Goal: Task Accomplishment & Management: Complete application form

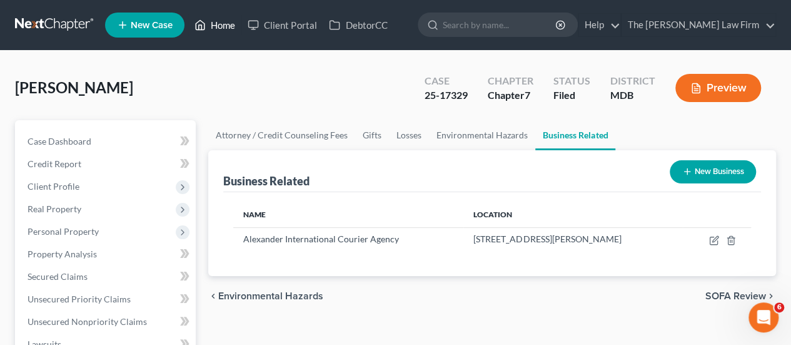
drag, startPoint x: 218, startPoint y: 28, endPoint x: 338, endPoint y: 82, distance: 132.1
click at [218, 28] on link "Home" at bounding box center [214, 25] width 53 height 23
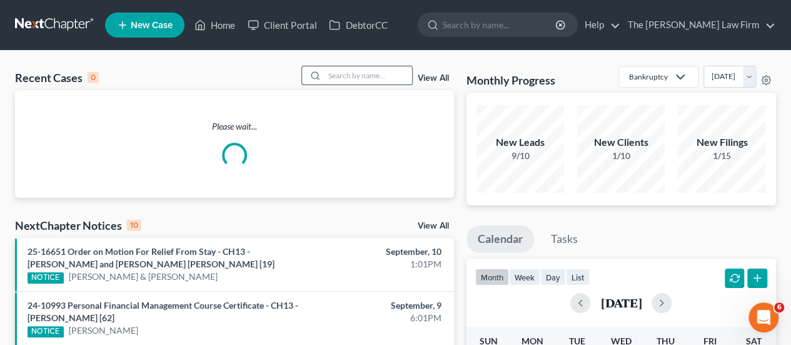
click at [359, 79] on input "search" at bounding box center [369, 75] width 88 height 18
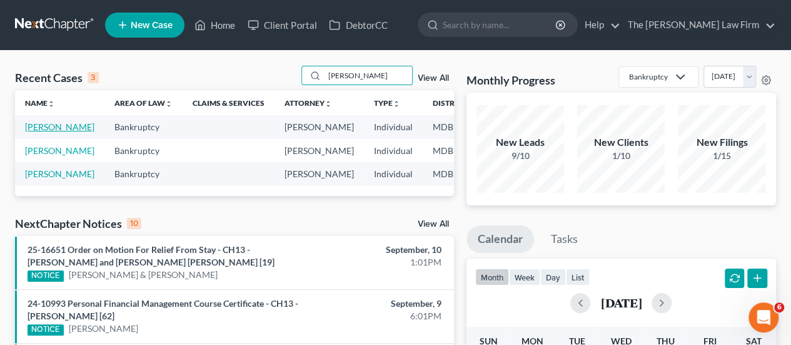
type input "[PERSON_NAME]"
click at [34, 130] on link "[PERSON_NAME]" at bounding box center [59, 126] width 69 height 11
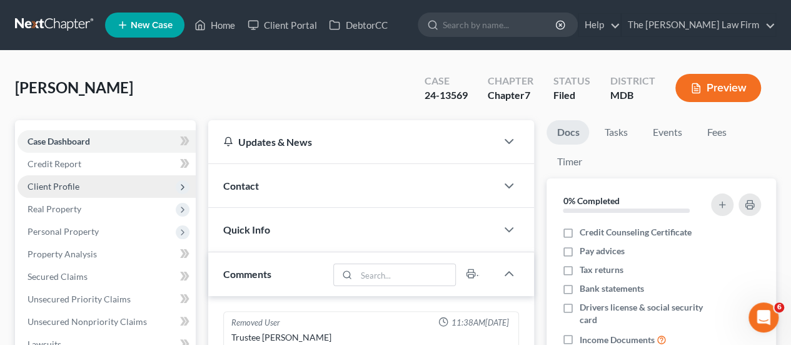
click at [64, 182] on span "Client Profile" at bounding box center [54, 186] width 52 height 11
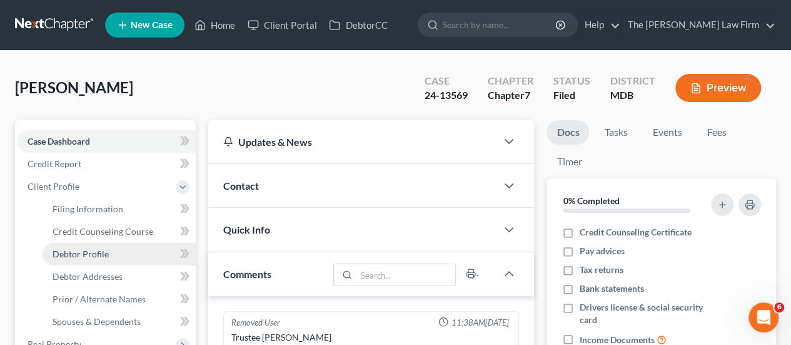
click at [83, 248] on span "Debtor Profile" at bounding box center [81, 253] width 56 height 11
select select "0"
select select "1"
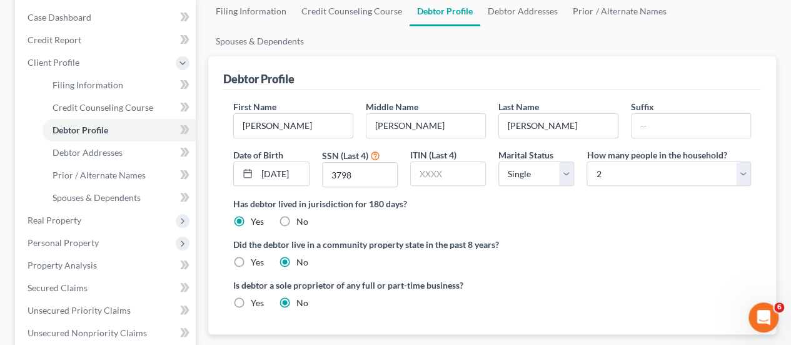
scroll to position [125, 0]
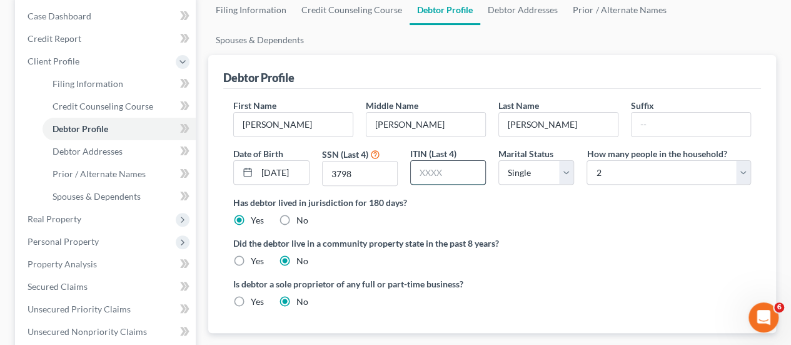
click at [451, 161] on input "text" at bounding box center [448, 173] width 74 height 24
type input "9583"
click at [597, 277] on div "Is debtor a sole proprietor of any full or part-time business? Yes No" at bounding box center [492, 297] width 530 height 41
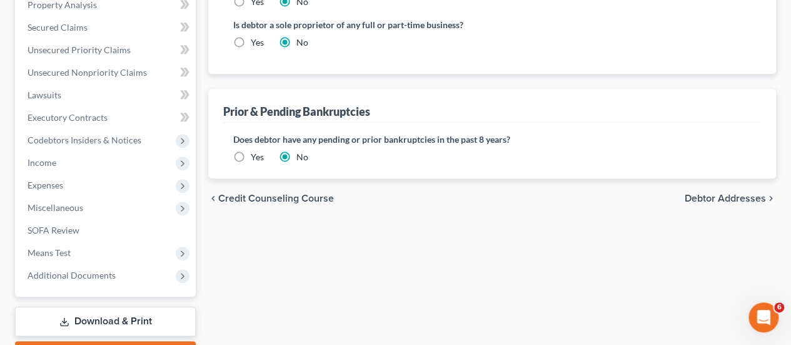
scroll to position [453, 0]
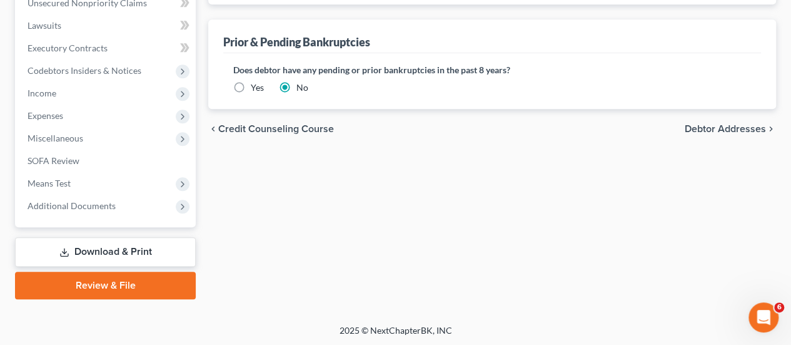
click at [114, 249] on link "Download & Print" at bounding box center [105, 251] width 181 height 29
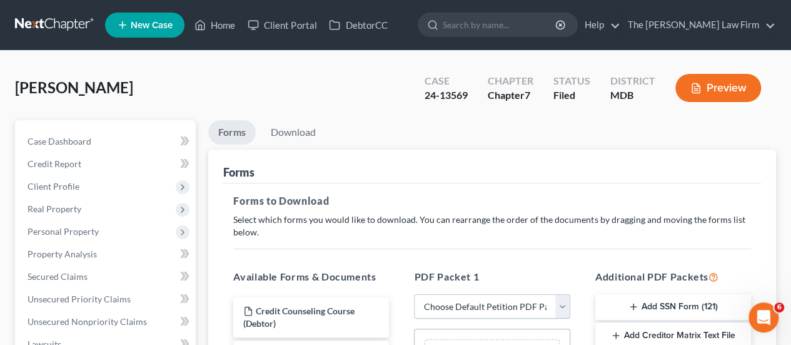
click at [459, 310] on select "Choose Default Petition PDF Packet Complete Bankruptcy Petition (all forms and …" at bounding box center [492, 306] width 156 height 25
select select "2"
click at [414, 294] on select "Choose Default Petition PDF Packet Complete Bankruptcy Petition (all forms and …" at bounding box center [492, 306] width 156 height 25
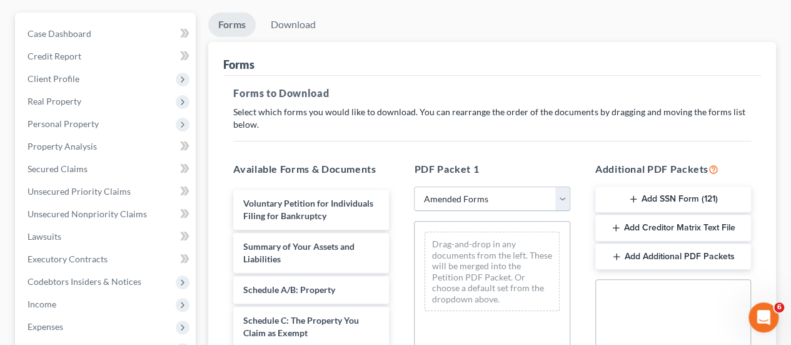
scroll to position [188, 0]
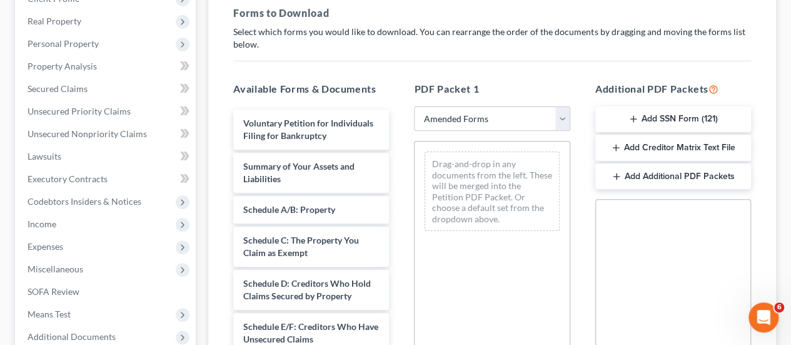
click at [635, 119] on icon "button" at bounding box center [633, 119] width 10 height 10
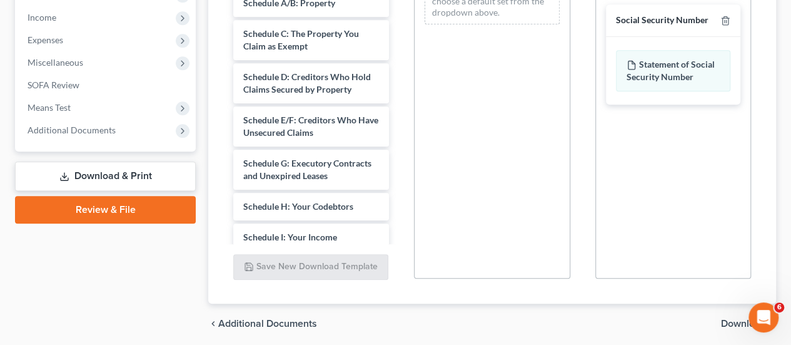
scroll to position [438, 0]
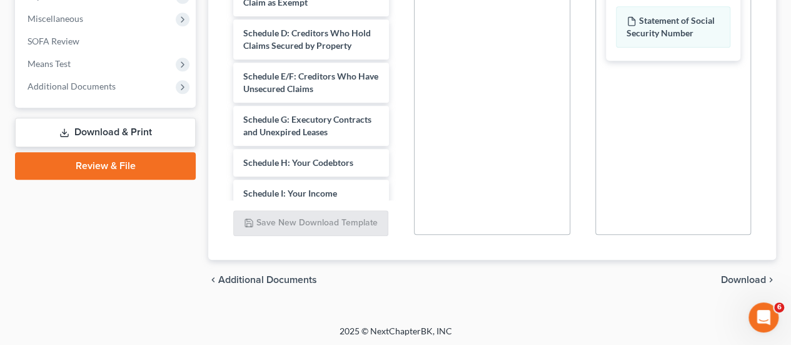
click at [732, 279] on span "Download" at bounding box center [743, 279] width 45 height 10
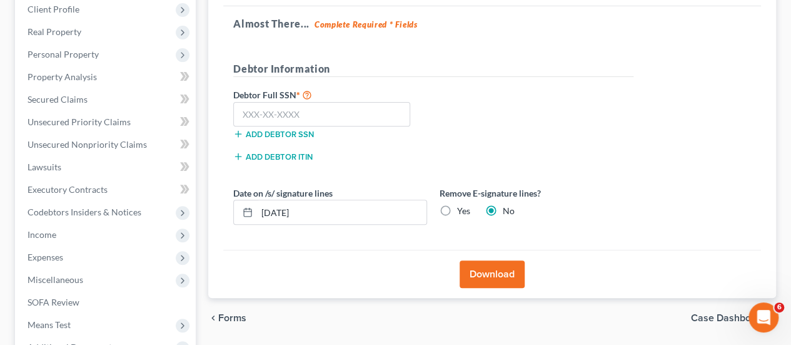
scroll to position [131, 0]
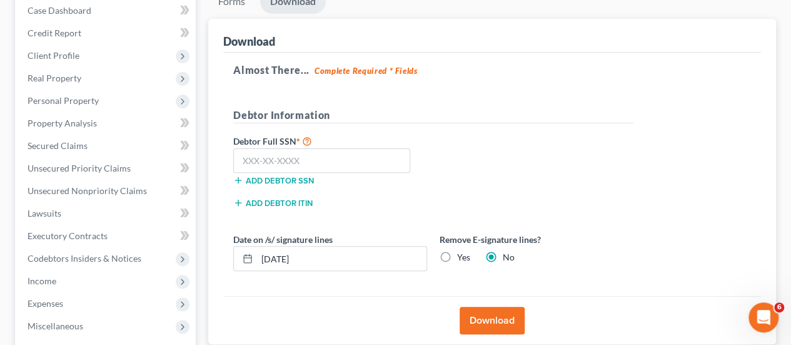
click at [275, 201] on button "Add debtor ITIN" at bounding box center [272, 203] width 79 height 10
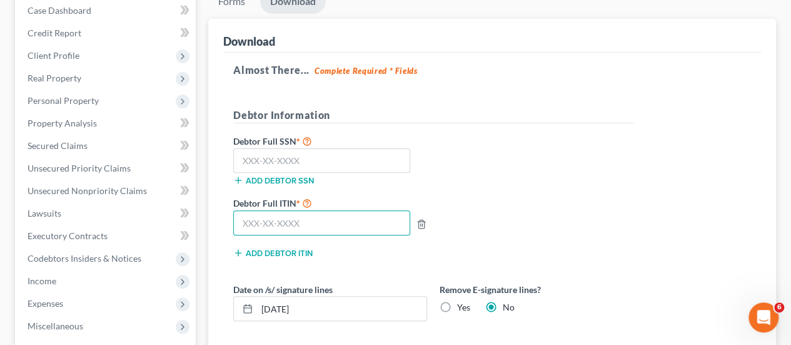
click at [266, 221] on input "text" at bounding box center [321, 222] width 177 height 25
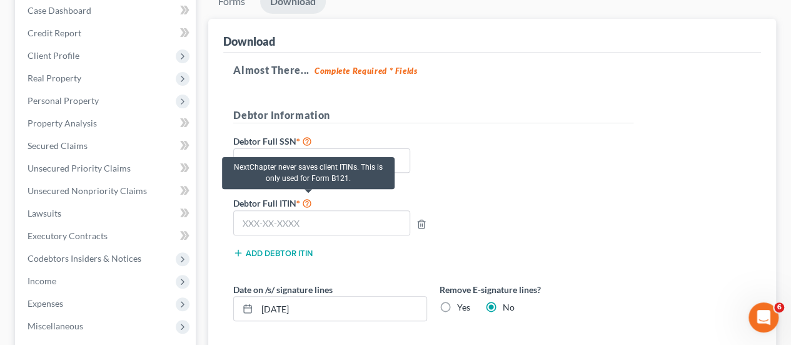
click at [309, 199] on icon at bounding box center [307, 202] width 10 height 12
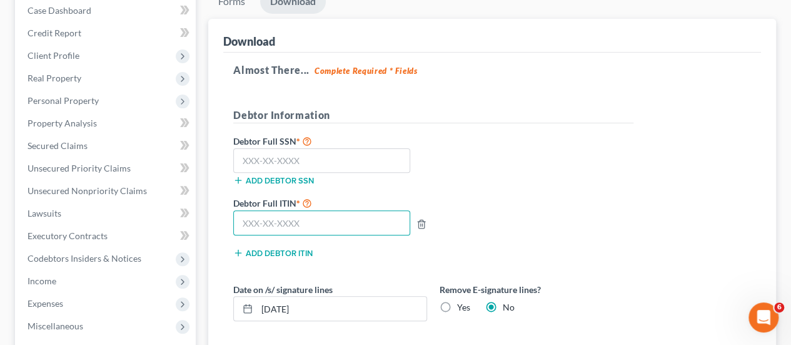
click at [298, 226] on input "text" at bounding box center [321, 222] width 177 height 25
type input "830-73-9583"
click at [253, 251] on button "Add debtor ITIN" at bounding box center [272, 253] width 79 height 10
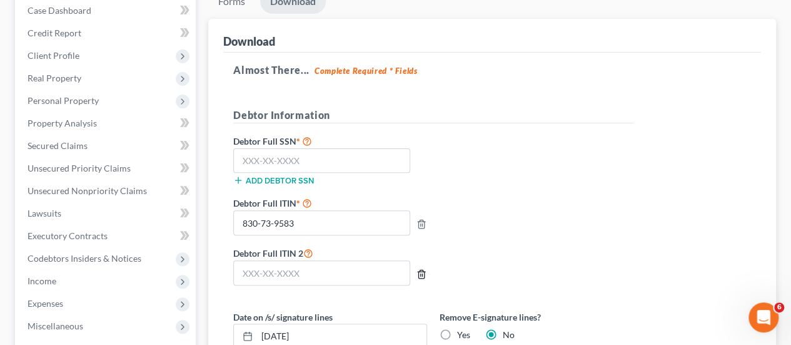
click at [423, 269] on icon "button" at bounding box center [421, 274] width 10 height 10
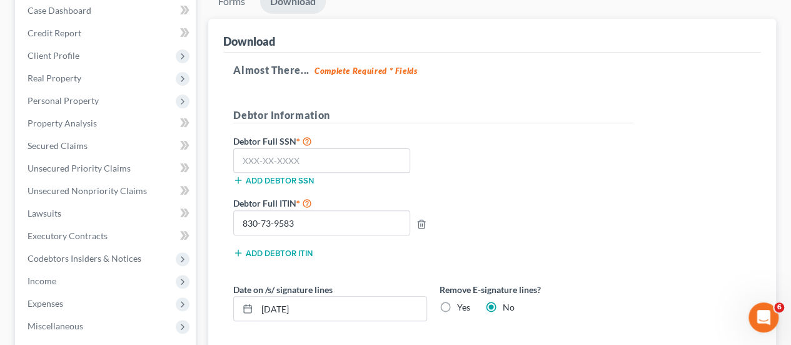
scroll to position [68, 0]
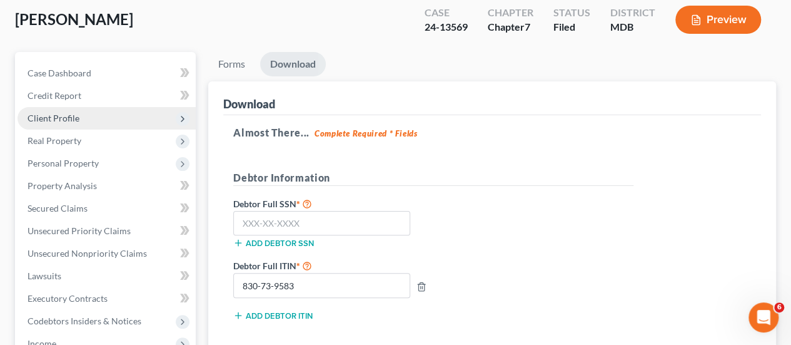
click at [59, 115] on span "Client Profile" at bounding box center [54, 118] width 52 height 11
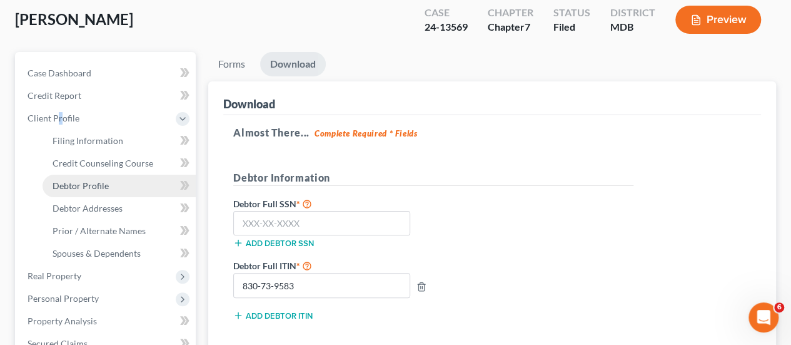
click at [76, 180] on span "Debtor Profile" at bounding box center [81, 185] width 56 height 11
select select "0"
select select "1"
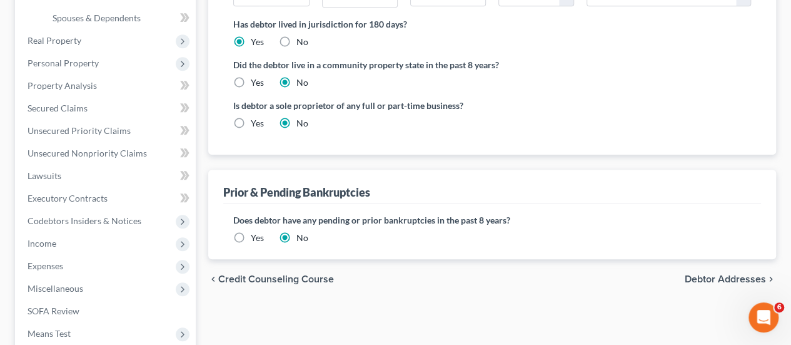
scroll to position [375, 0]
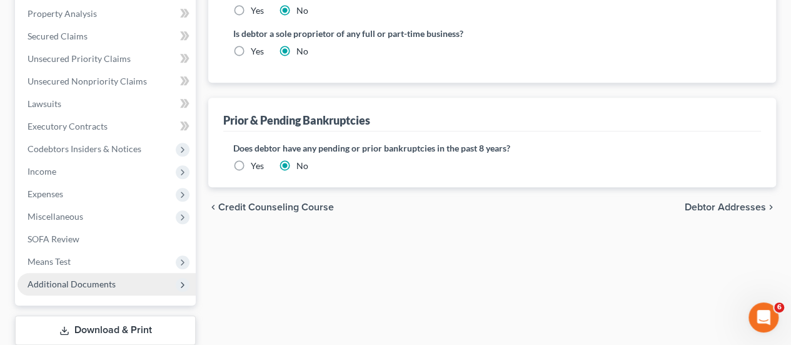
click at [56, 281] on span "Additional Documents" at bounding box center [72, 283] width 88 height 11
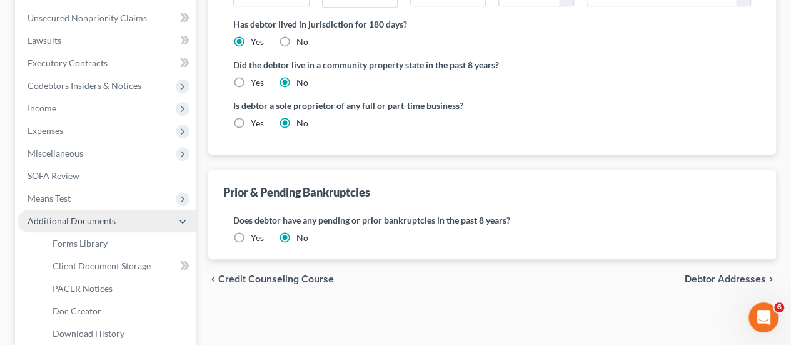
scroll to position [365, 0]
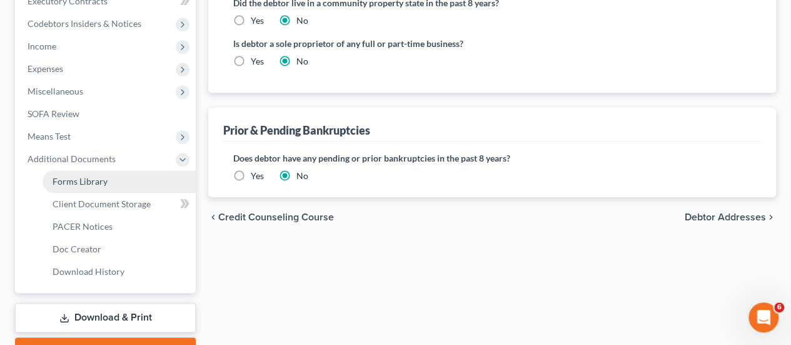
click at [101, 182] on span "Forms Library" at bounding box center [80, 181] width 55 height 11
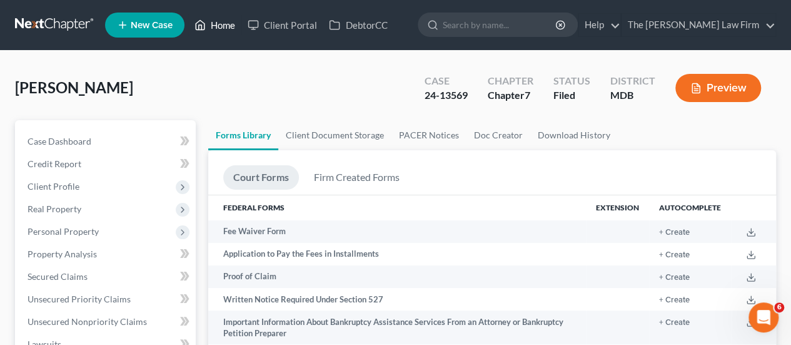
drag, startPoint x: 229, startPoint y: 29, endPoint x: 341, endPoint y: 69, distance: 118.9
click at [229, 29] on link "Home" at bounding box center [214, 25] width 53 height 23
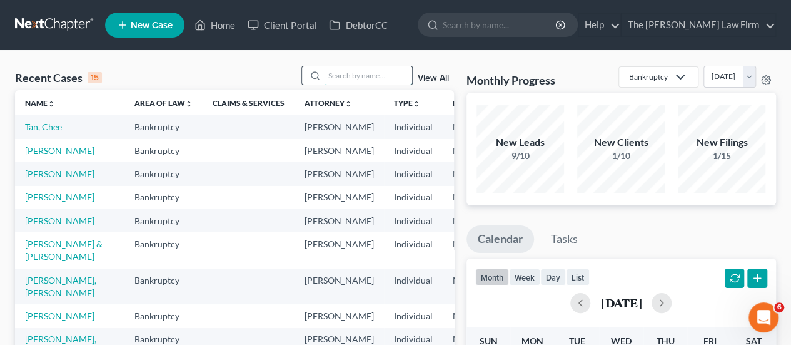
click at [350, 74] on input "search" at bounding box center [369, 75] width 88 height 18
type input "[PERSON_NAME]"
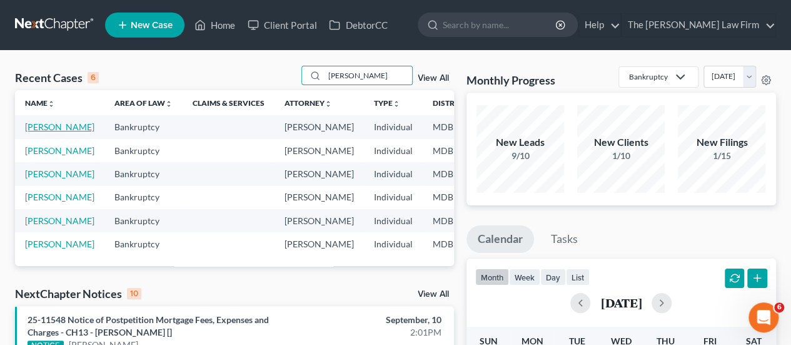
click at [44, 127] on link "[PERSON_NAME]" at bounding box center [59, 126] width 69 height 11
select select "4"
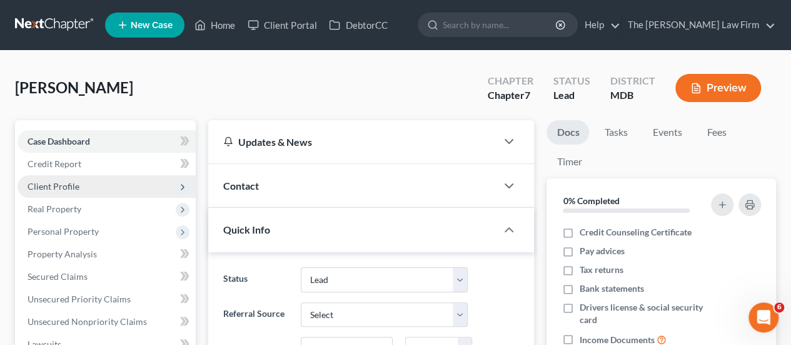
click at [53, 186] on span "Client Profile" at bounding box center [54, 186] width 52 height 11
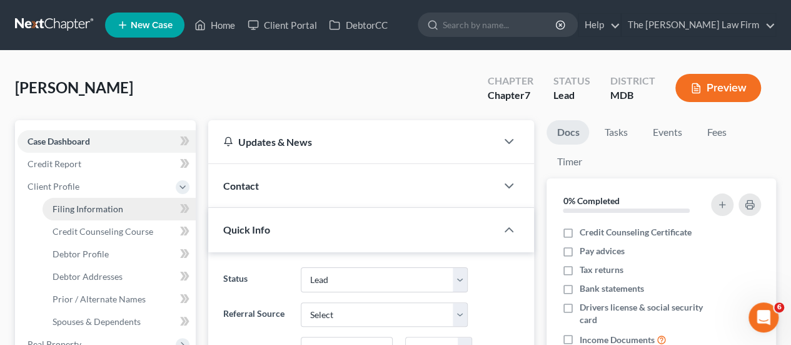
click at [93, 208] on span "Filing Information" at bounding box center [88, 208] width 71 height 11
select select "1"
select select "0"
select select "21"
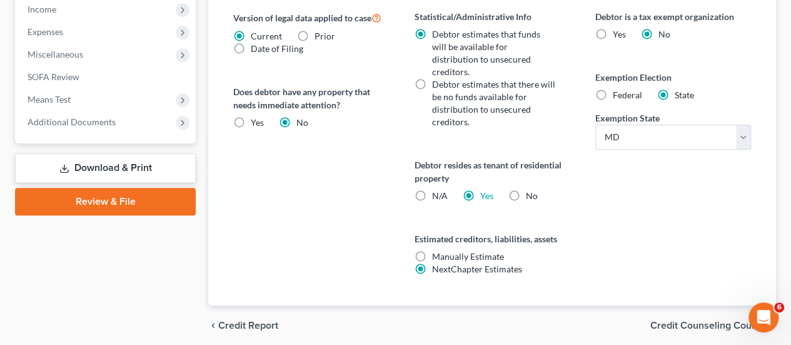
scroll to position [540, 0]
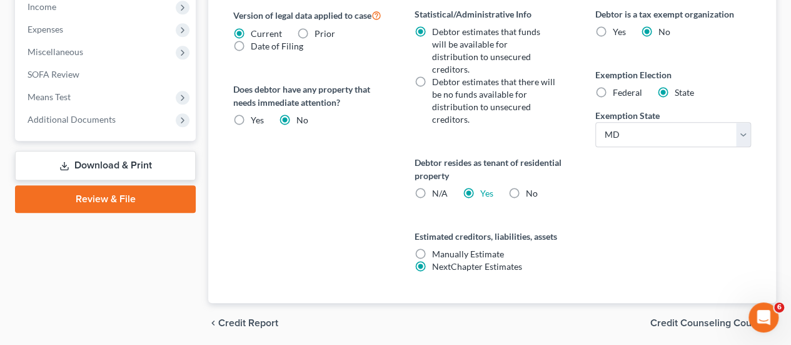
click at [139, 198] on link "Review & File" at bounding box center [105, 199] width 181 height 28
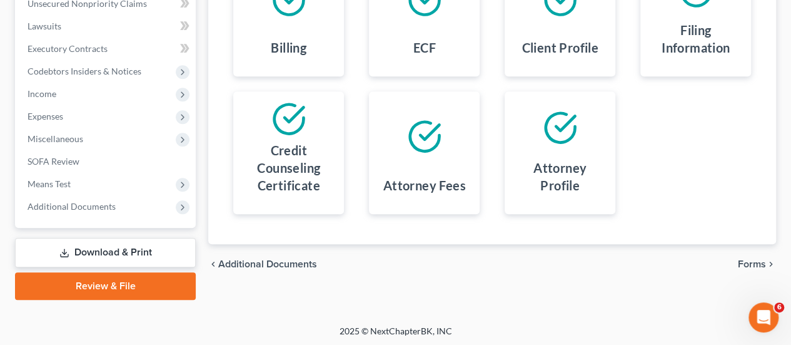
scroll to position [318, 0]
click at [744, 261] on span "Forms" at bounding box center [752, 263] width 28 height 10
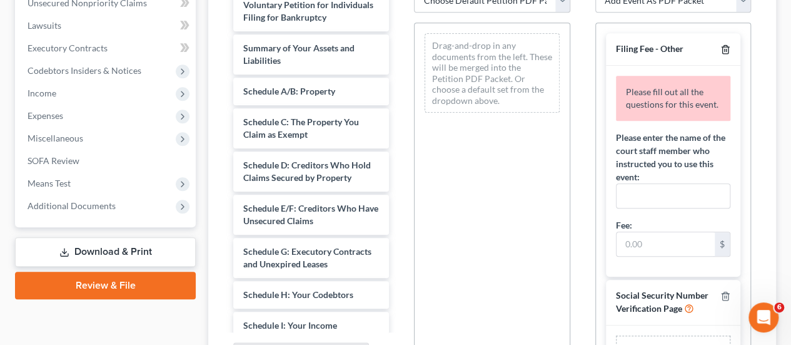
click at [720, 50] on icon "button" at bounding box center [725, 49] width 10 height 10
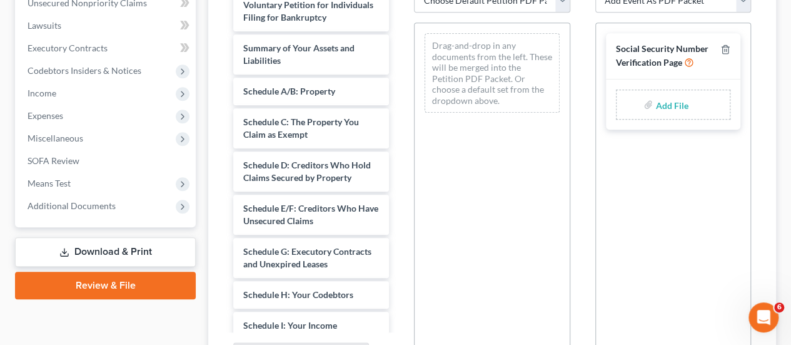
scroll to position [256, 0]
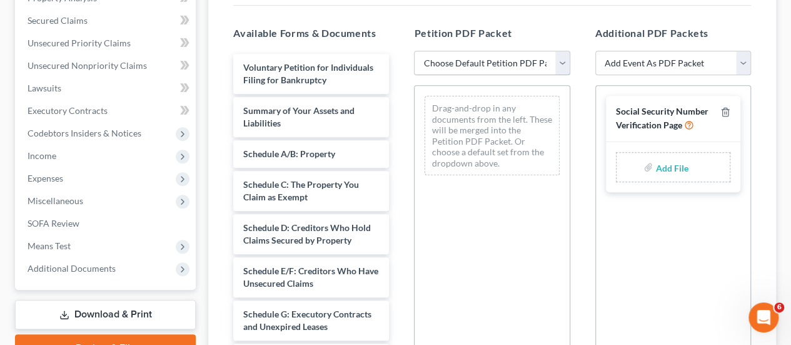
click at [534, 67] on select "Choose Default Petition PDF Packet Emergency Filing (Voluntary Petition and Cre…" at bounding box center [492, 63] width 156 height 25
select select "1"
click at [414, 51] on select "Choose Default Petition PDF Packet Emergency Filing (Voluntary Petition and Cre…" at bounding box center [492, 63] width 156 height 25
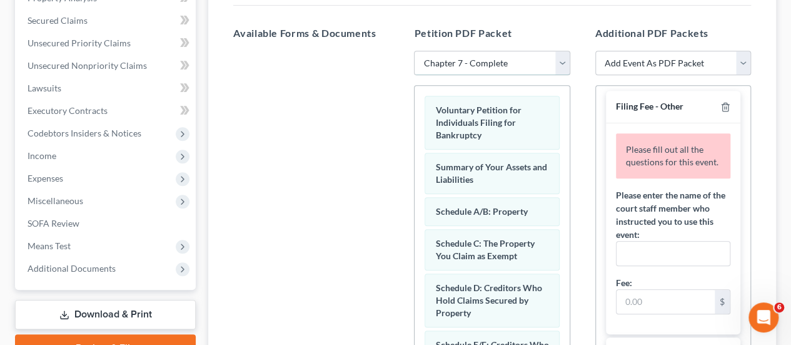
scroll to position [0, 0]
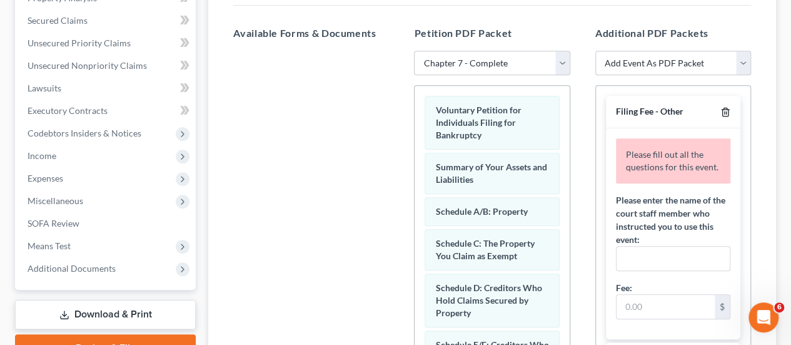
click at [720, 112] on icon "button" at bounding box center [725, 112] width 10 height 10
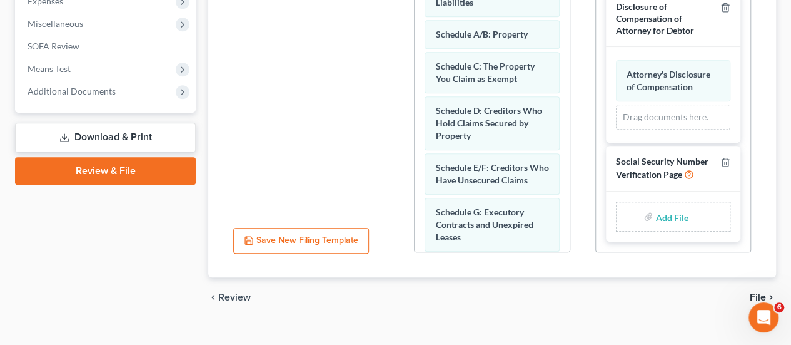
scroll to position [443, 0]
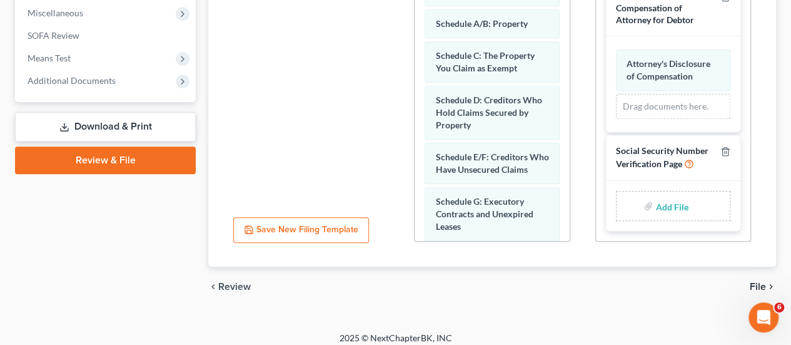
click at [668, 209] on input "file" at bounding box center [670, 205] width 30 height 23
click at [243, 286] on span "Review" at bounding box center [234, 286] width 33 height 10
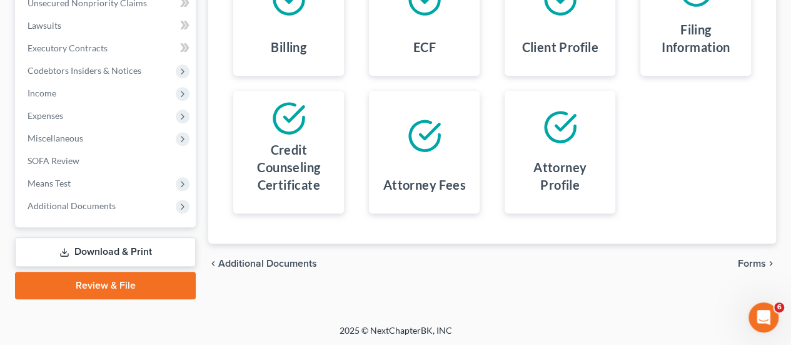
click at [752, 264] on span "Forms" at bounding box center [752, 263] width 28 height 10
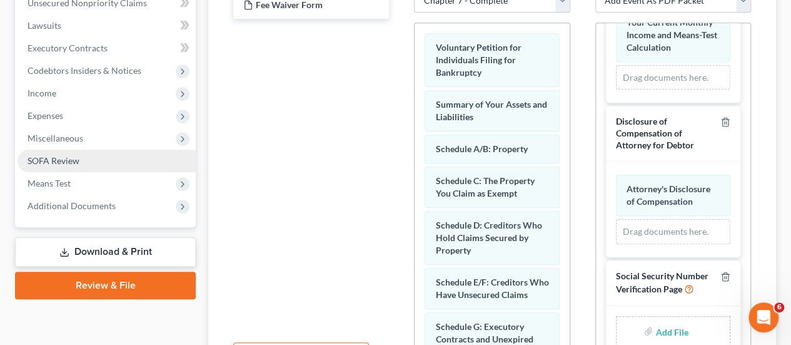
click at [51, 156] on span "SOFA Review" at bounding box center [54, 160] width 52 height 11
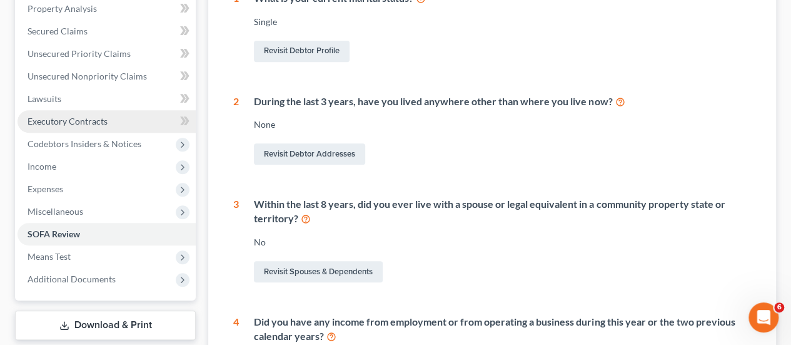
scroll to position [375, 0]
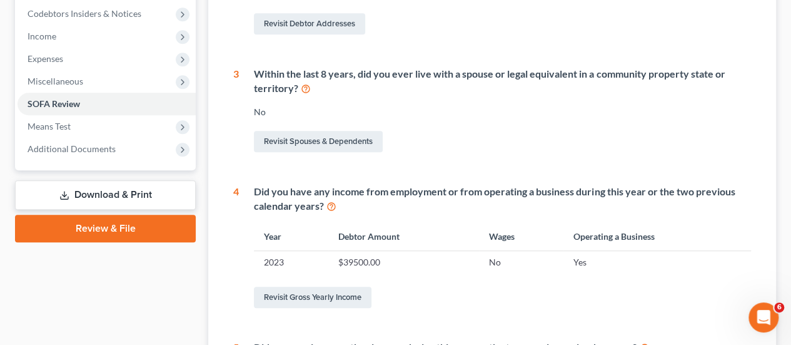
click at [91, 193] on link "Download & Print" at bounding box center [105, 194] width 181 height 29
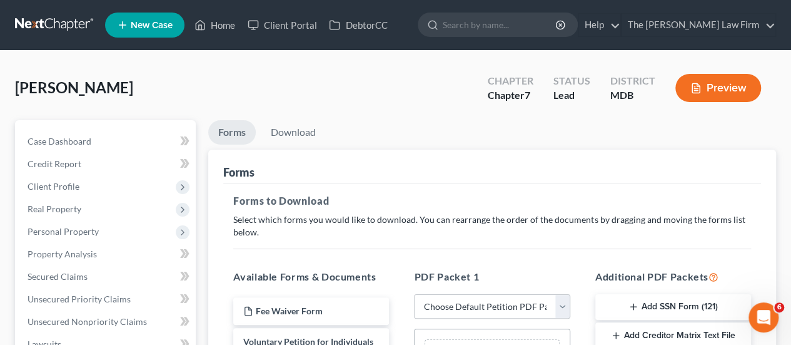
scroll to position [125, 0]
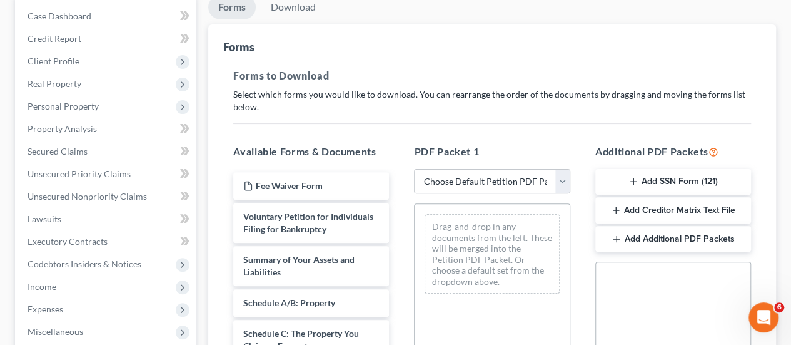
click at [636, 176] on icon "button" at bounding box center [633, 181] width 10 height 10
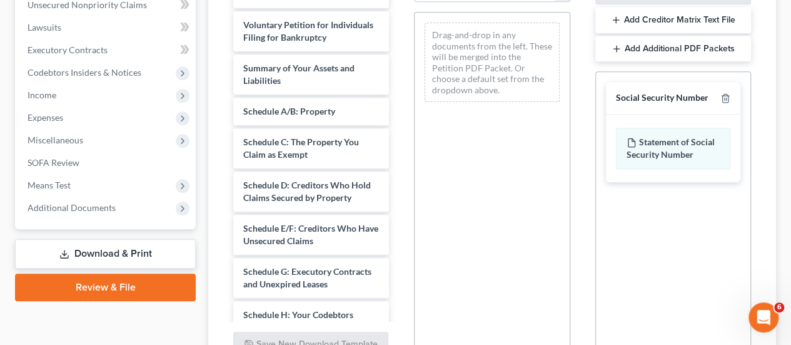
scroll to position [439, 0]
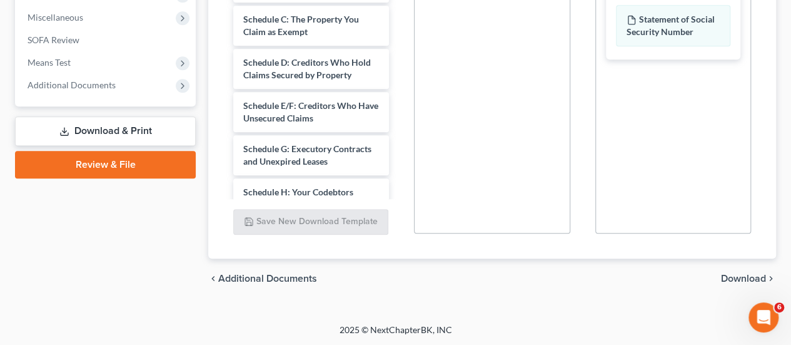
click at [749, 279] on span "Download" at bounding box center [743, 278] width 45 height 10
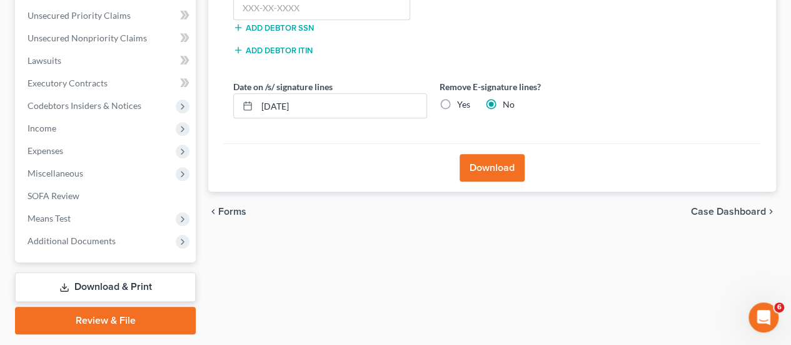
scroll to position [256, 0]
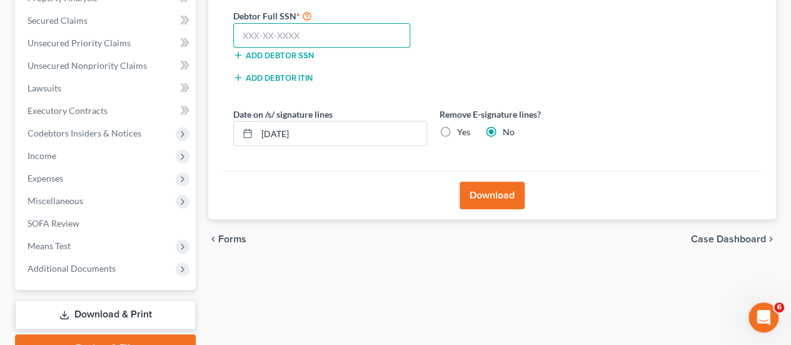
click at [276, 36] on input "text" at bounding box center [321, 35] width 177 height 25
type input "213-78-1887"
click at [323, 178] on div "Download" at bounding box center [492, 195] width 538 height 48
click at [484, 187] on button "Download" at bounding box center [492, 195] width 65 height 28
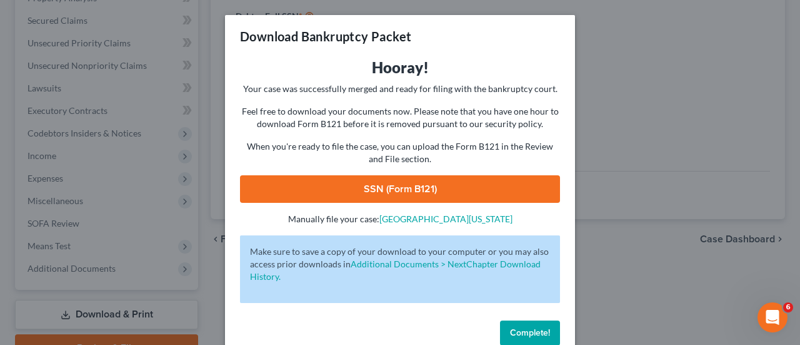
click at [484, 187] on link "SSN (Form B121)" at bounding box center [400, 189] width 320 height 28
click at [526, 331] on span "Complete!" at bounding box center [530, 332] width 40 height 11
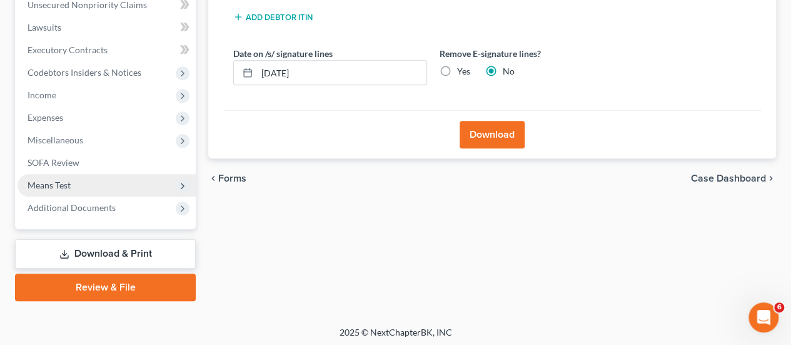
scroll to position [318, 0]
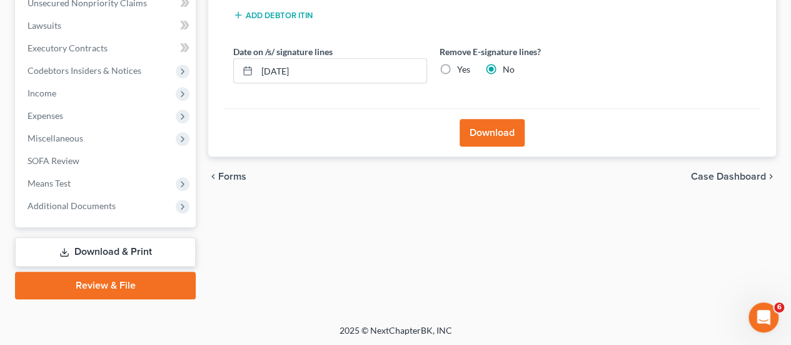
click at [108, 282] on link "Review & File" at bounding box center [105, 285] width 181 height 28
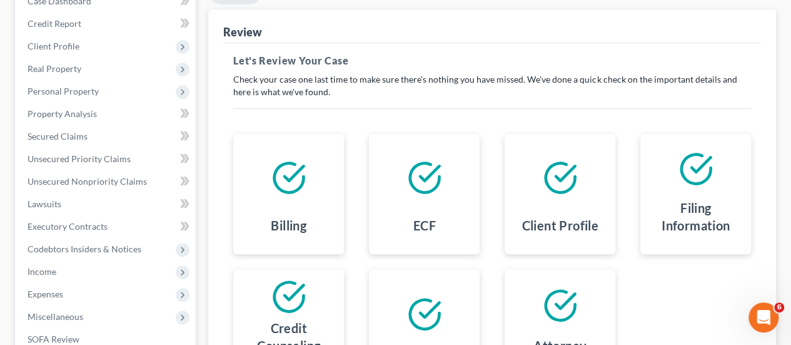
scroll to position [250, 0]
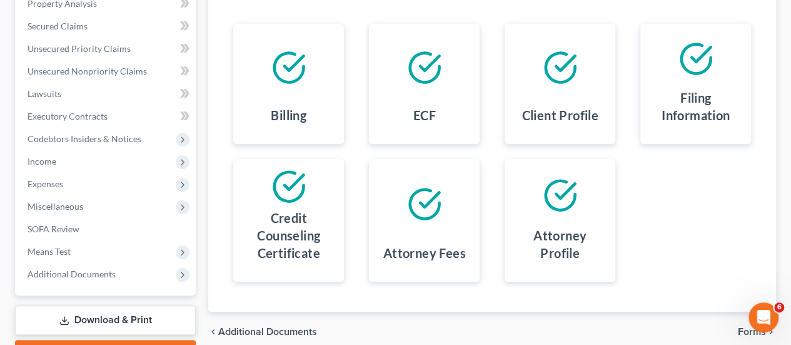
click at [739, 326] on span "Forms" at bounding box center [752, 331] width 28 height 10
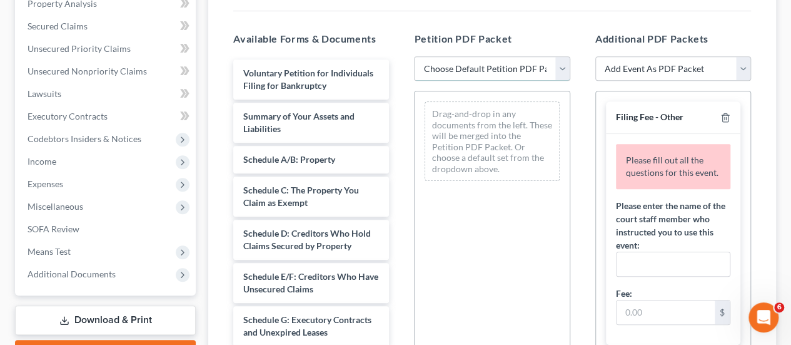
click at [460, 69] on select "Choose Default Petition PDF Packet Emergency Filing (Voluntary Petition and Cre…" at bounding box center [492, 68] width 156 height 25
select select "1"
click at [414, 56] on select "Choose Default Petition PDF Packet Emergency Filing (Voluntary Petition and Cre…" at bounding box center [492, 68] width 156 height 25
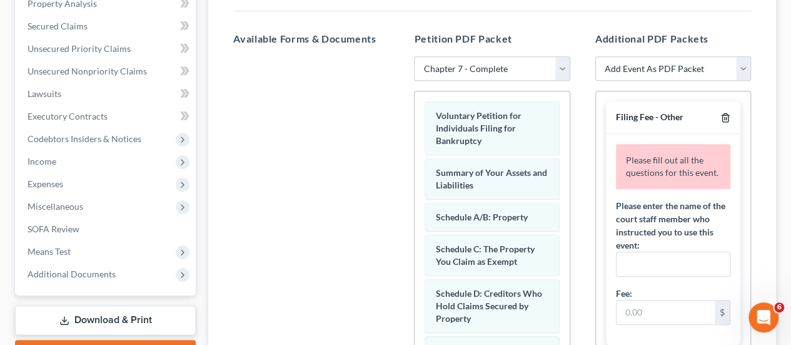
click at [725, 118] on line "button" at bounding box center [725, 119] width 0 height 3
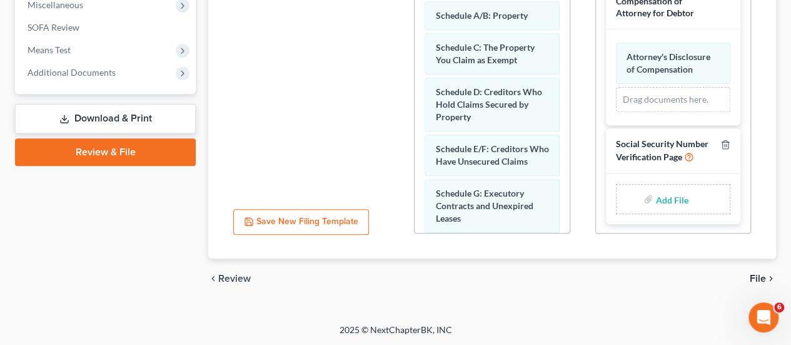
scroll to position [164, 0]
click at [659, 196] on input "file" at bounding box center [670, 197] width 30 height 23
type input "C:\fakepath\SSN Stmt.pdf"
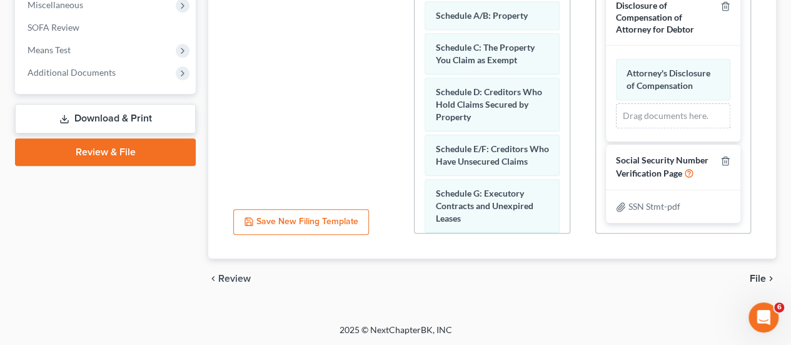
scroll to position [146, 0]
click at [762, 277] on span "File" at bounding box center [758, 278] width 16 height 10
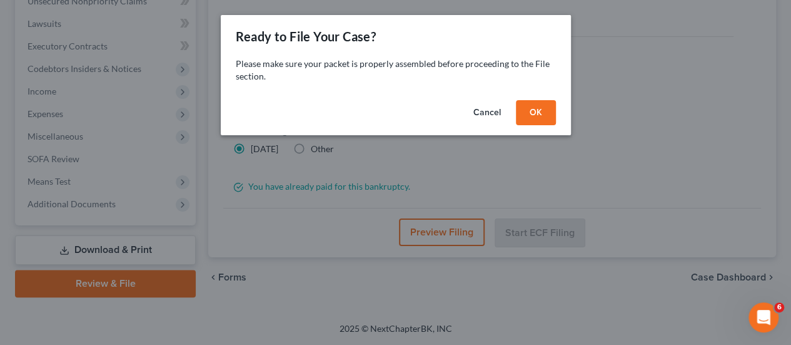
scroll to position [318, 0]
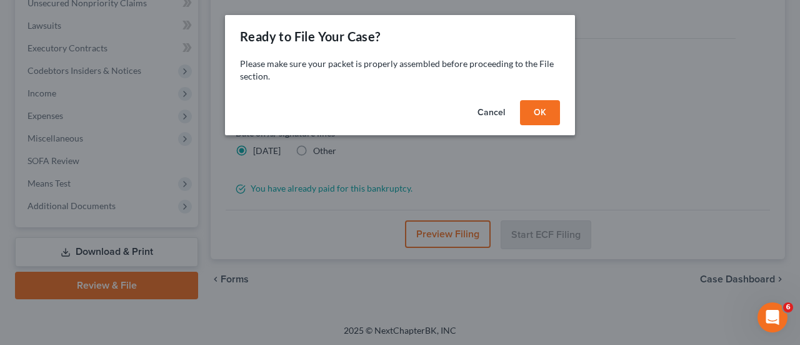
click at [531, 119] on button "OK" at bounding box center [540, 112] width 40 height 25
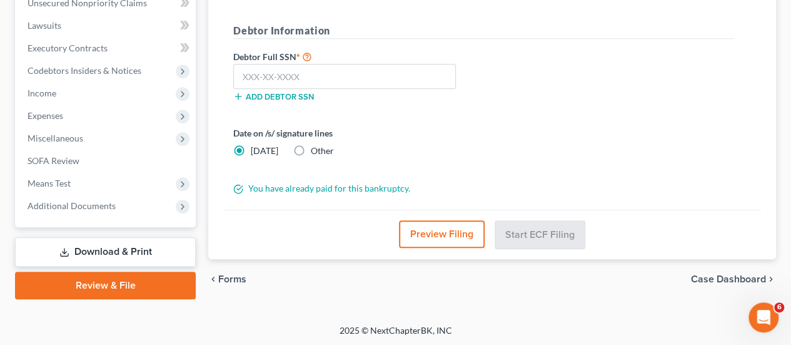
scroll to position [256, 0]
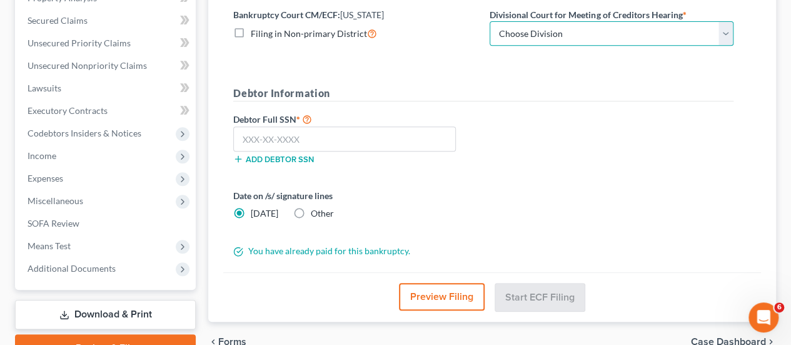
drag, startPoint x: 513, startPoint y: 33, endPoint x: 515, endPoint y: 43, distance: 9.6
click at [513, 33] on select "Choose Division Baltimore Greenbelt" at bounding box center [612, 33] width 244 height 25
select select "1"
click at [490, 21] on select "Choose Division Baltimore Greenbelt" at bounding box center [612, 33] width 244 height 25
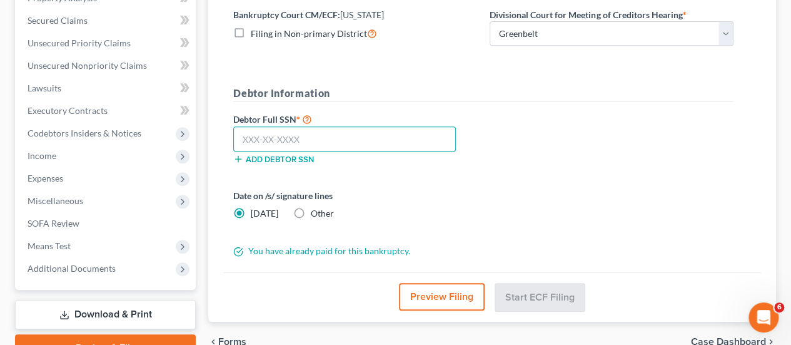
click at [316, 138] on input "text" at bounding box center [344, 138] width 223 height 25
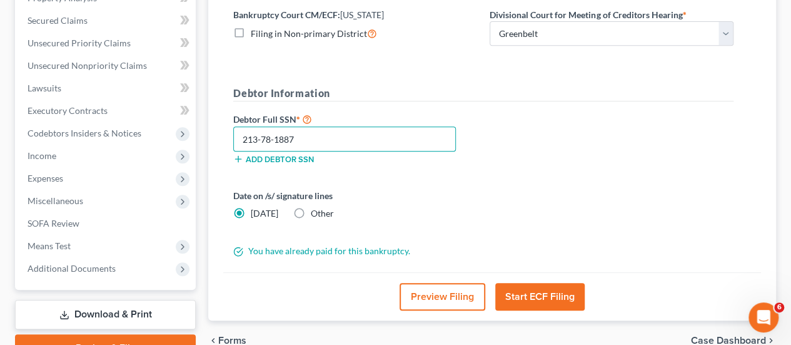
type input "213-78-1887"
click at [546, 171] on div "Debtor Full SSN * 213-78-1887 Add debtor SSN" at bounding box center [483, 142] width 513 height 63
click at [530, 294] on button "Start ECF Filing" at bounding box center [539, 297] width 89 height 28
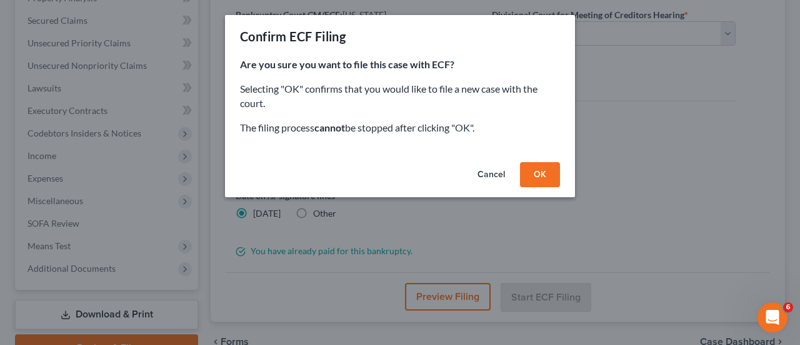
click at [531, 178] on button "OK" at bounding box center [540, 174] width 40 height 25
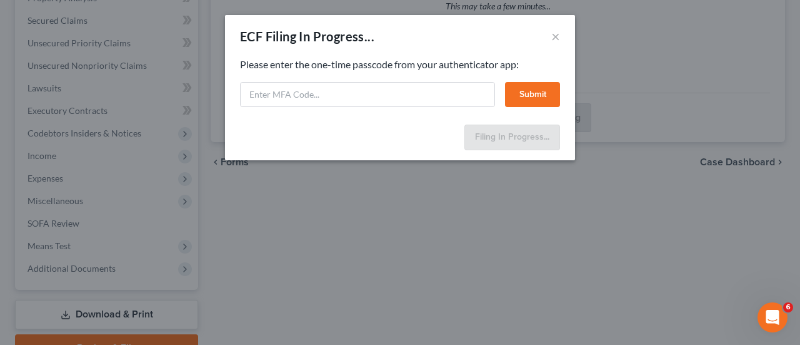
select select "1"
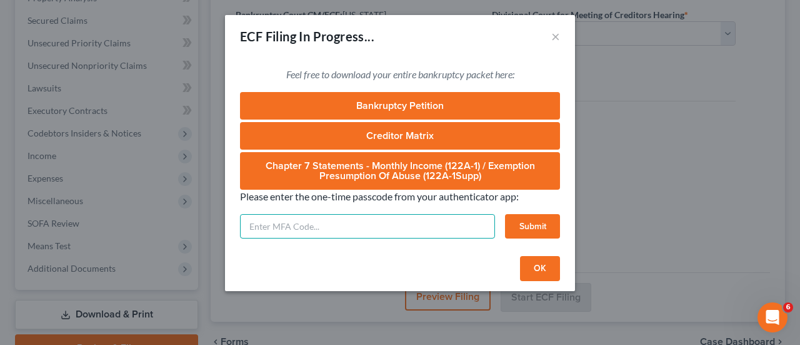
click at [314, 234] on input "text" at bounding box center [367, 226] width 255 height 25
type input "165789"
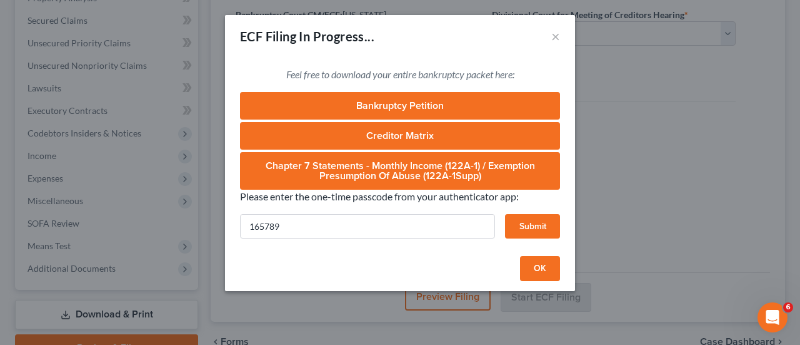
click at [519, 224] on button "Submit" at bounding box center [532, 226] width 55 height 25
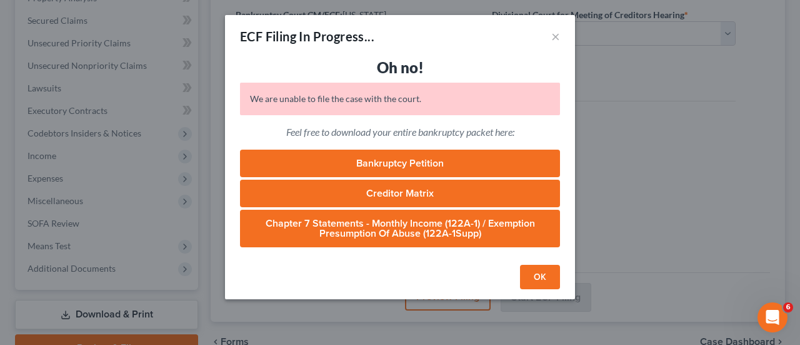
click at [541, 280] on button "OK" at bounding box center [540, 276] width 40 height 25
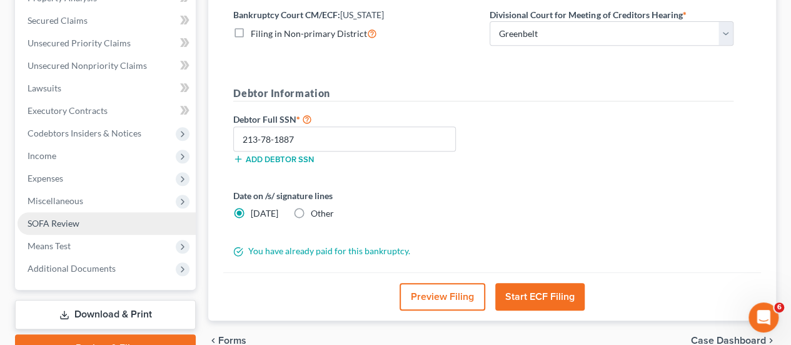
click at [41, 221] on span "SOFA Review" at bounding box center [54, 223] width 52 height 11
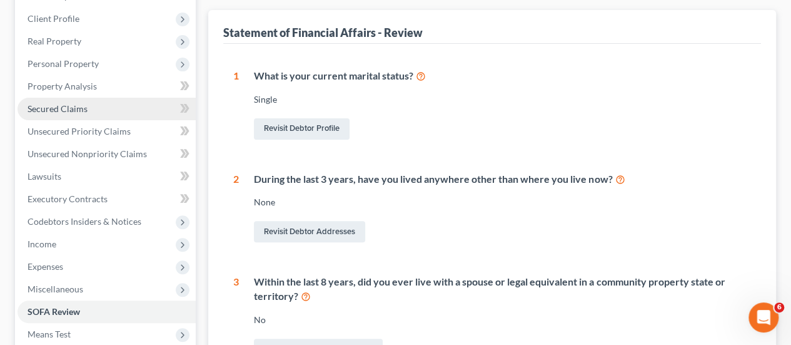
scroll to position [375, 0]
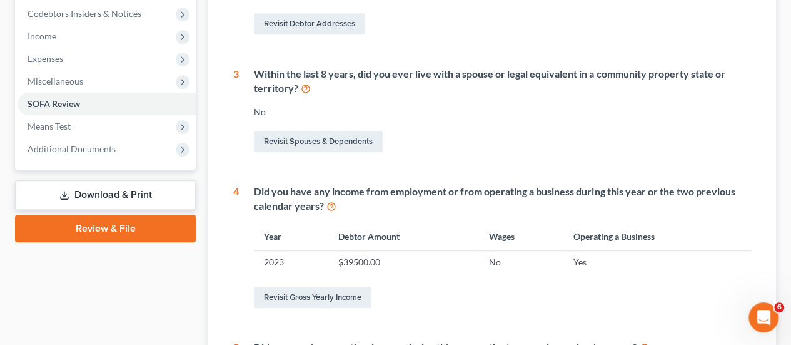
click at [87, 220] on link "Review & File" at bounding box center [105, 228] width 181 height 28
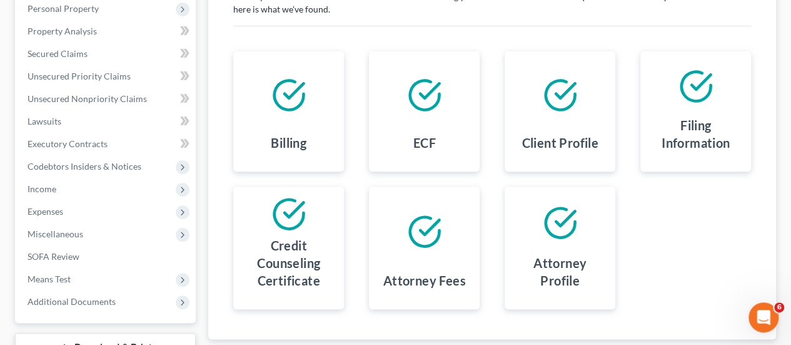
scroll to position [313, 0]
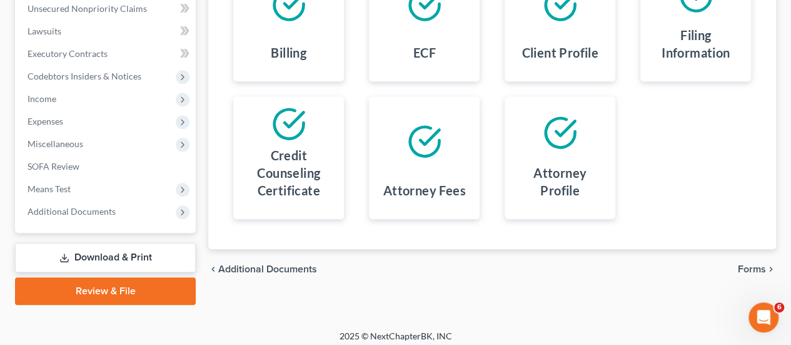
click at [742, 269] on span "Forms" at bounding box center [752, 269] width 28 height 10
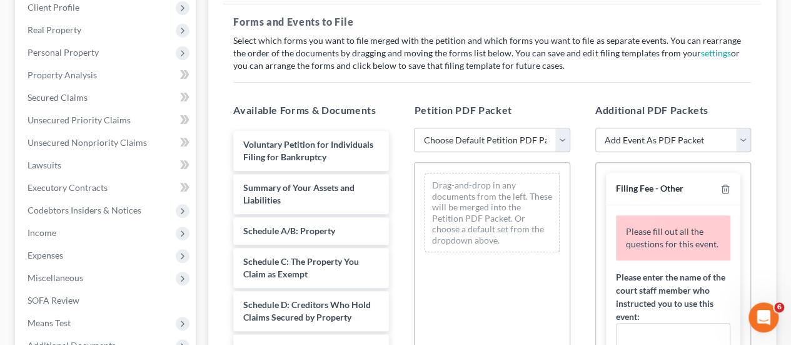
scroll to position [63, 0]
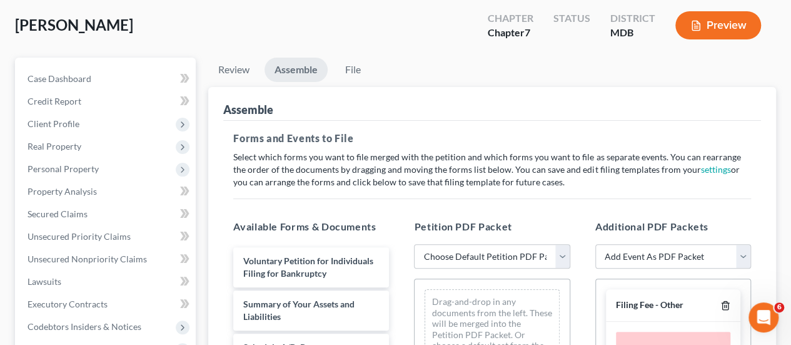
click at [720, 303] on icon "button" at bounding box center [725, 305] width 10 height 10
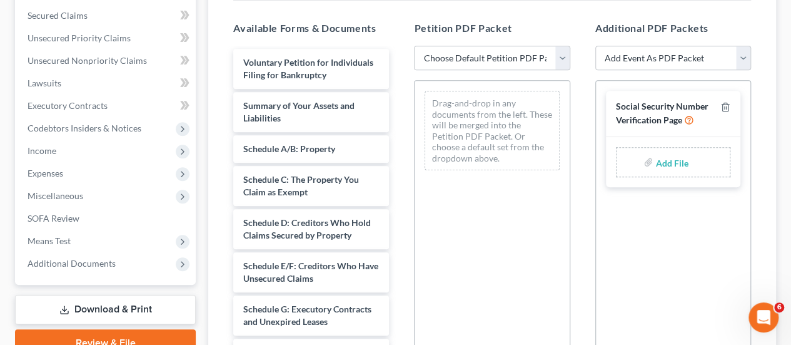
scroll to position [250, 0]
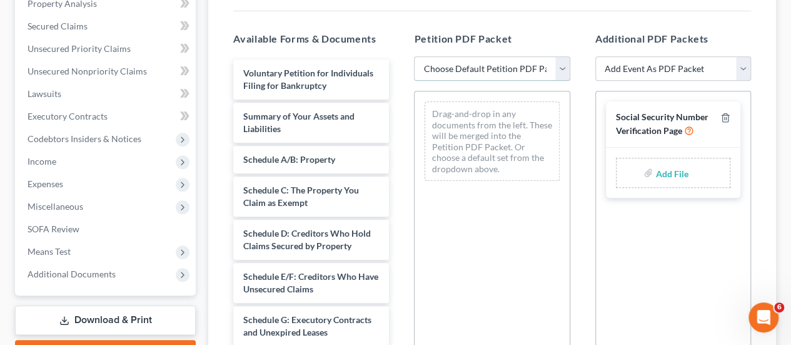
click at [480, 73] on select "Choose Default Petition PDF Packet Emergency Filing (Voluntary Petition and Cre…" at bounding box center [492, 68] width 156 height 25
select select "1"
click at [414, 56] on select "Choose Default Petition PDF Packet Emergency Filing (Voluntary Petition and Cre…" at bounding box center [492, 68] width 156 height 25
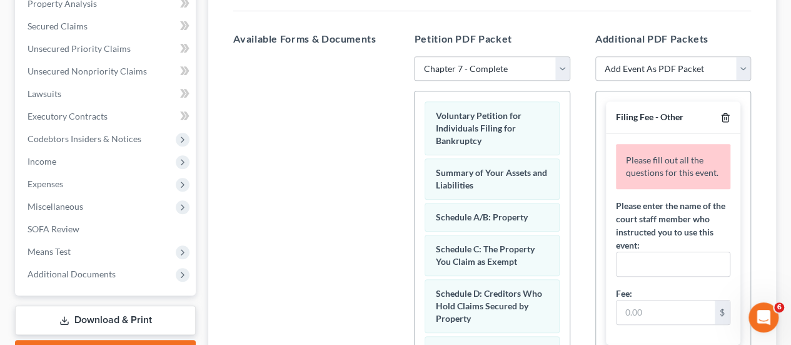
click at [720, 114] on icon "button" at bounding box center [725, 118] width 10 height 10
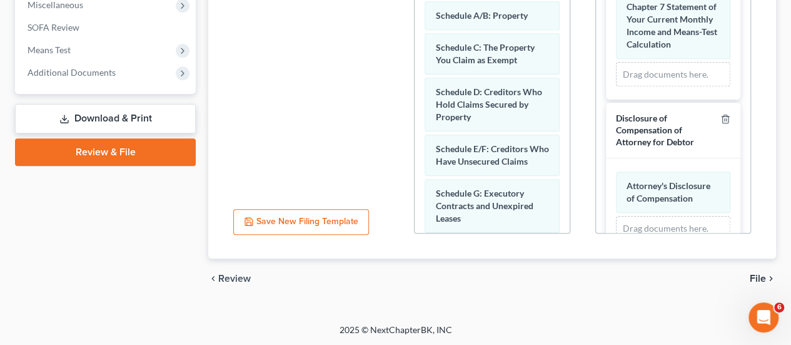
scroll to position [164, 0]
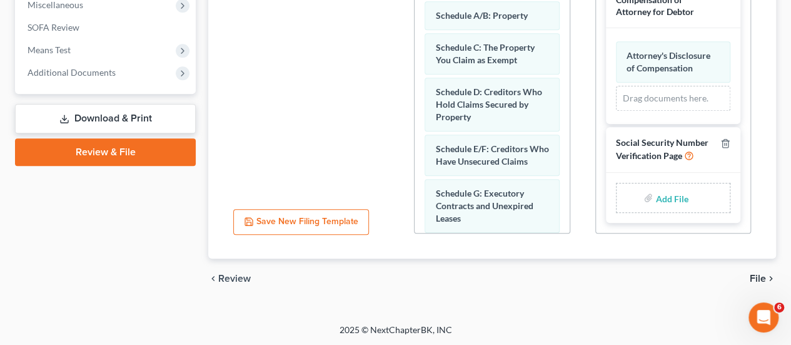
click at [667, 203] on input "file" at bounding box center [670, 197] width 30 height 23
type input "C:\fakepath\SSN Stmt.pdf"
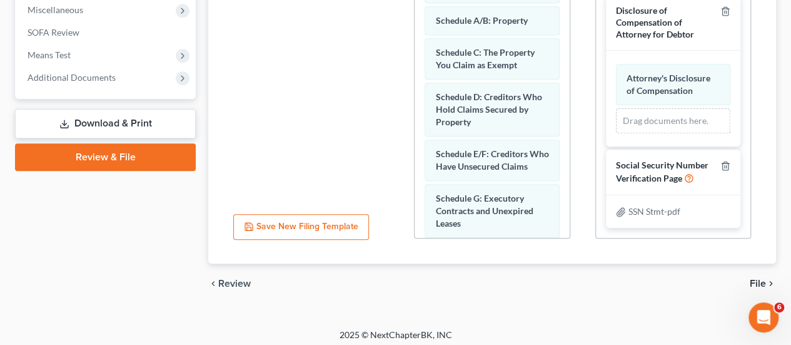
scroll to position [451, 0]
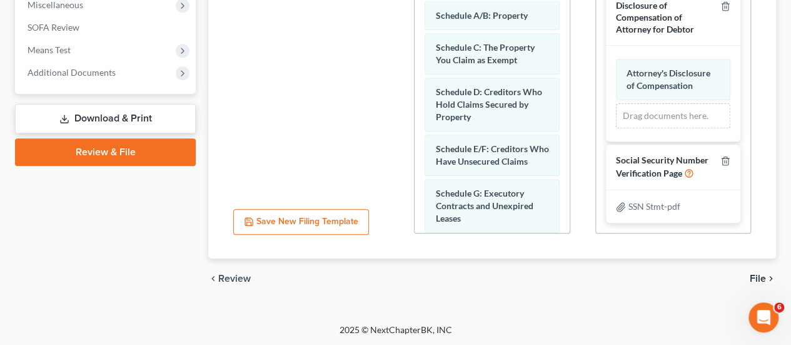
click at [753, 278] on span "File" at bounding box center [758, 278] width 16 height 10
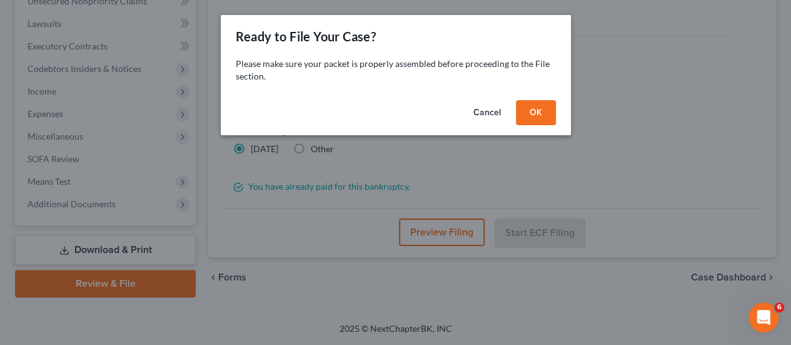
scroll to position [318, 0]
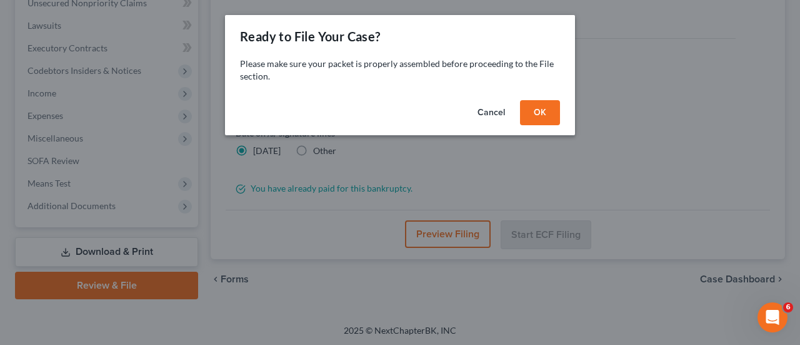
click at [546, 115] on button "OK" at bounding box center [540, 112] width 40 height 25
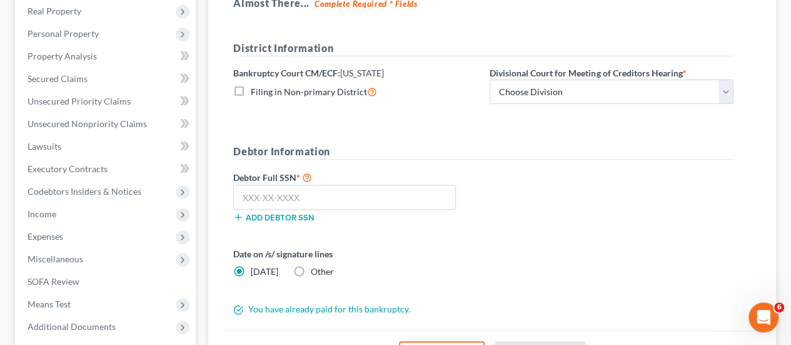
scroll to position [193, 0]
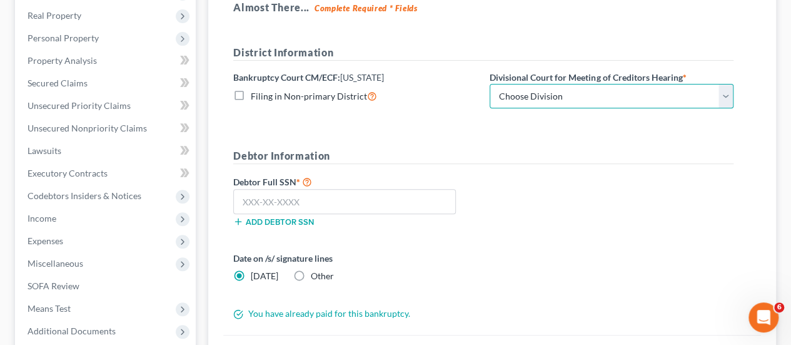
click at [505, 97] on select "Choose Division Baltimore Greenbelt" at bounding box center [612, 96] width 244 height 25
select select "1"
click at [490, 84] on select "Choose Division Baltimore Greenbelt" at bounding box center [612, 96] width 244 height 25
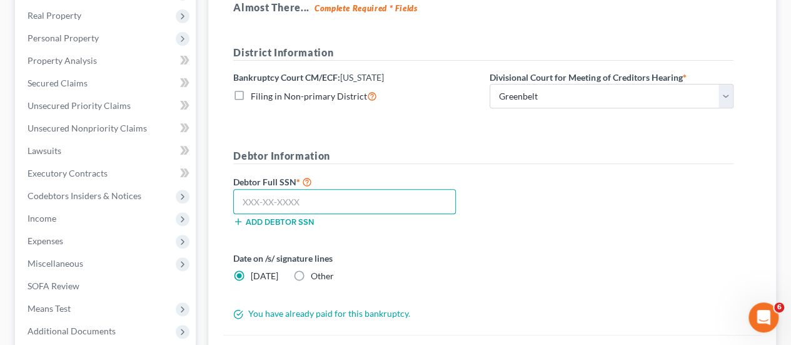
click at [305, 206] on input "text" at bounding box center [344, 201] width 223 height 25
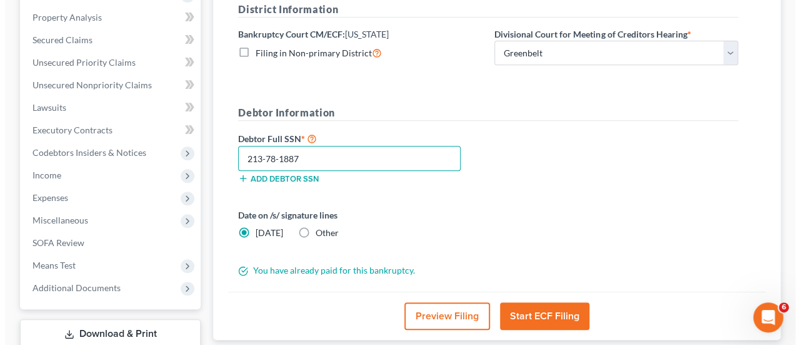
scroll to position [256, 0]
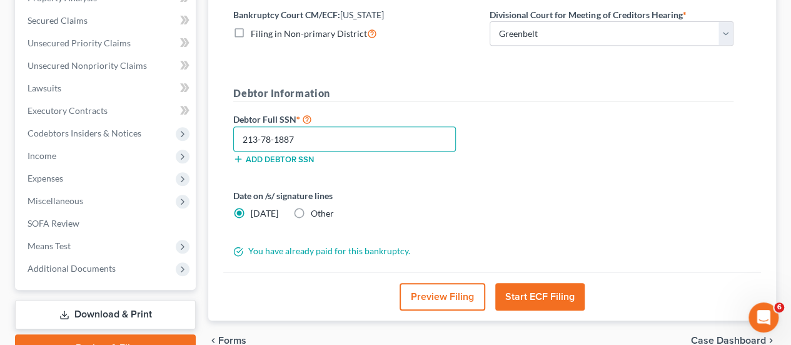
type input "213-78-1887"
click at [534, 304] on button "Start ECF Filing" at bounding box center [539, 297] width 89 height 28
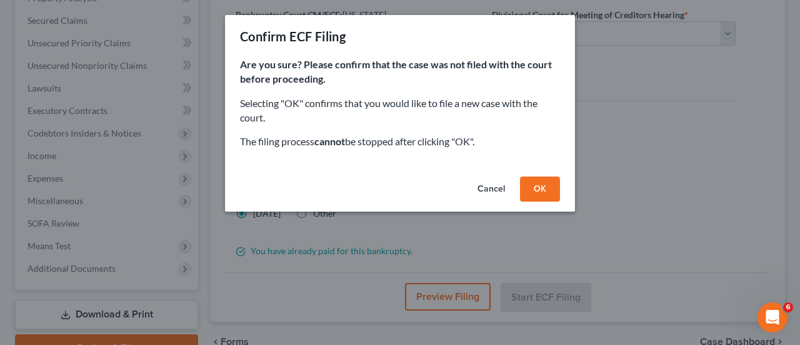
click at [530, 189] on button "OK" at bounding box center [540, 188] width 40 height 25
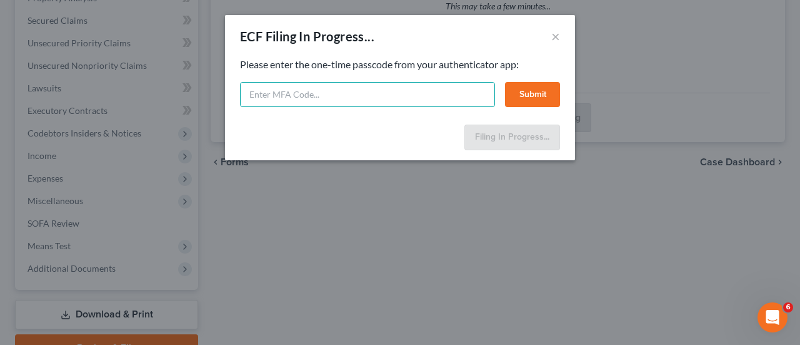
click at [298, 91] on input "text" at bounding box center [367, 94] width 255 height 25
type input "918793"
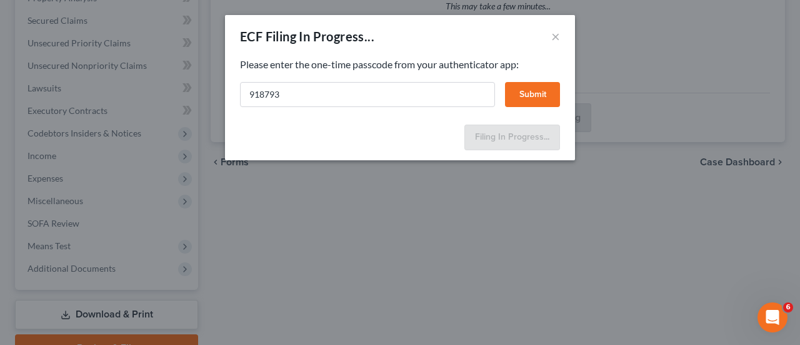
click at [525, 89] on button "Submit" at bounding box center [532, 94] width 55 height 25
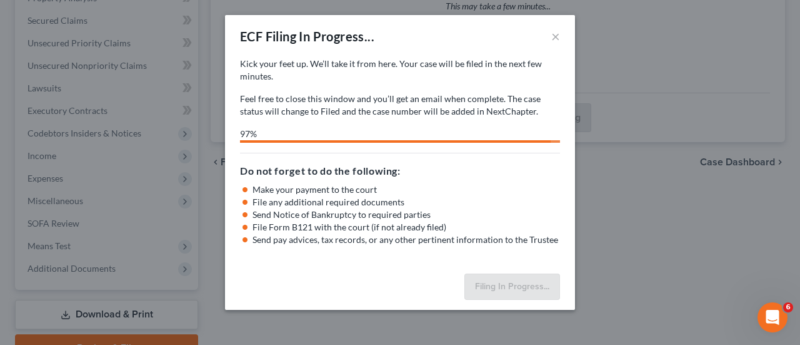
select select "1"
